Goal: Find specific page/section

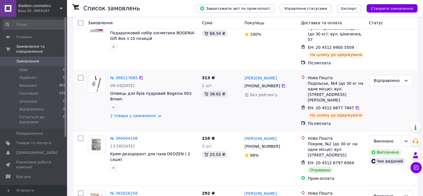
scroll to position [111, 0]
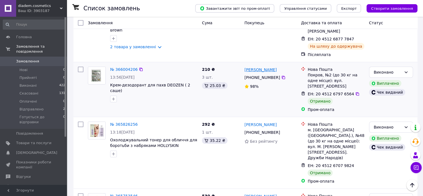
click at [267, 67] on link "[PERSON_NAME]" at bounding box center [261, 70] width 32 height 6
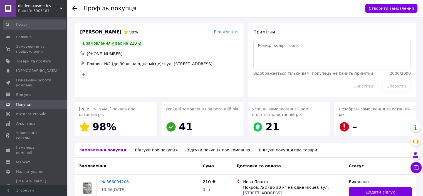
click at [158, 150] on div "Відгуки про покупця" at bounding box center [155, 149] width 51 height 14
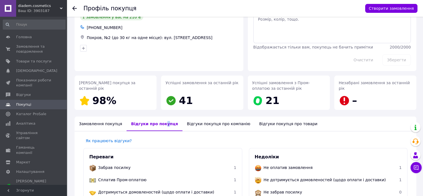
scroll to position [24, 0]
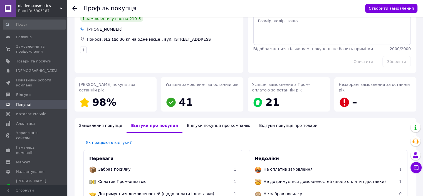
click at [73, 6] on icon at bounding box center [74, 8] width 4 height 4
